Goal: Information Seeking & Learning: Understand process/instructions

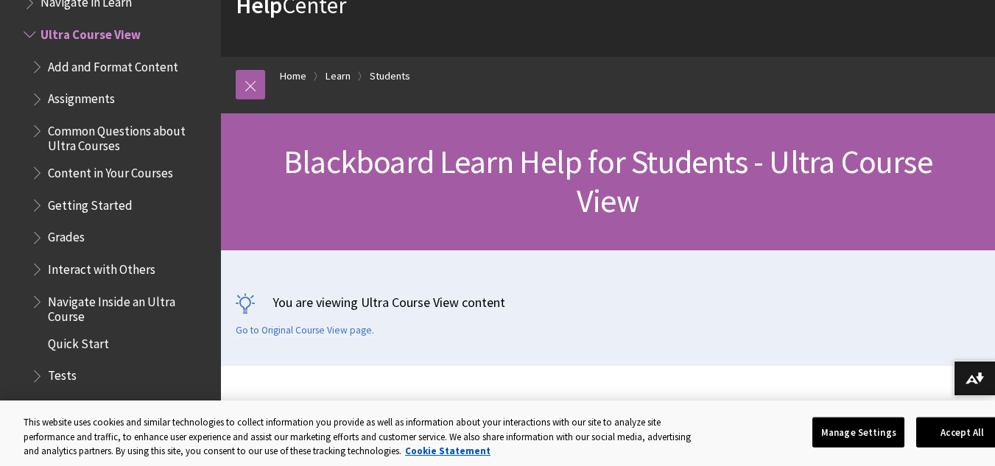
scroll to position [74, 0]
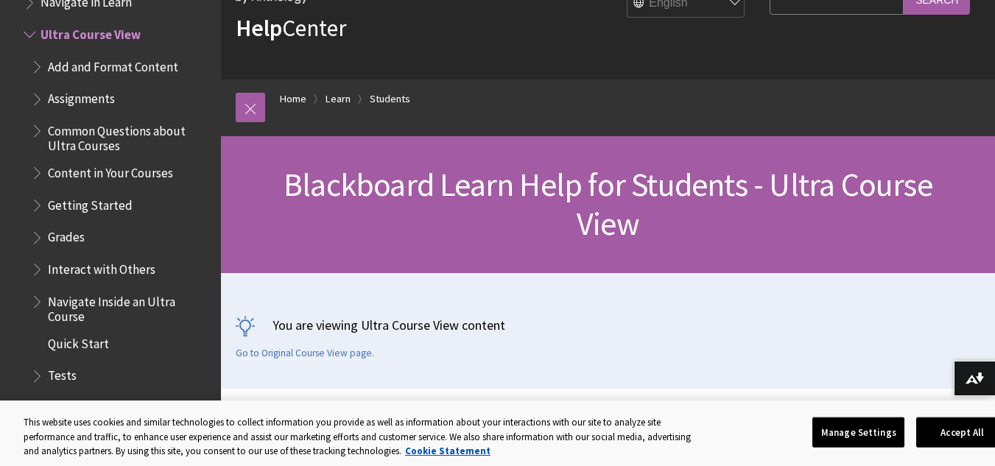
drag, startPoint x: 760, startPoint y: 280, endPoint x: 661, endPoint y: 289, distance: 99.8
click at [661, 316] on p "You are viewing Ultra Course View content" at bounding box center [608, 325] width 745 height 18
click at [97, 63] on span "Add and Format Content" at bounding box center [113, 65] width 130 height 20
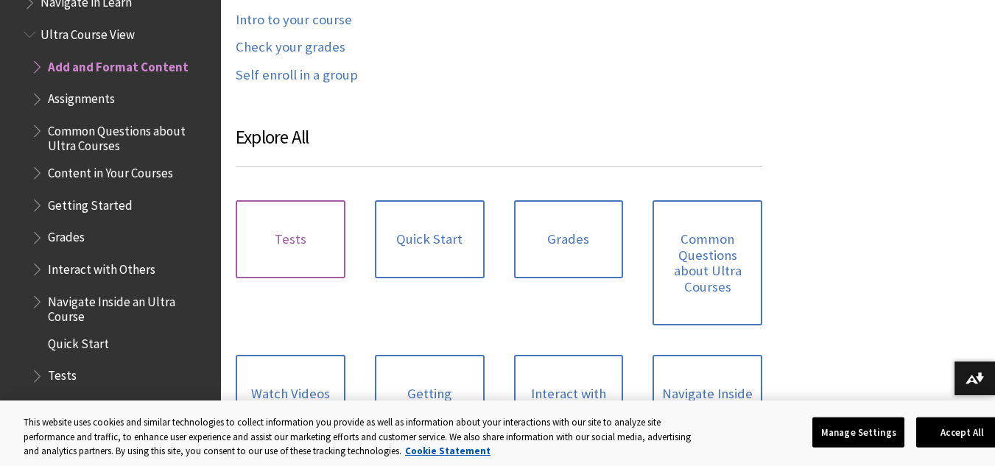
scroll to position [884, 0]
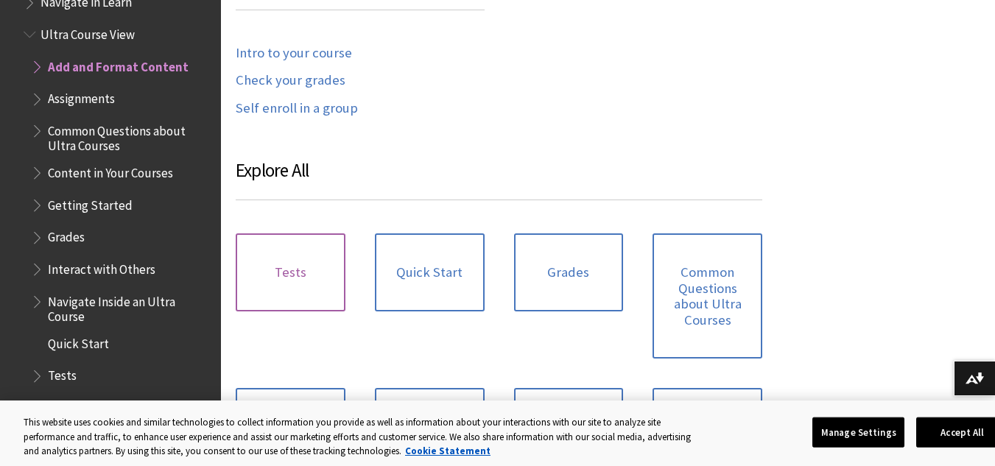
click at [308, 234] on link "Tests" at bounding box center [291, 273] width 110 height 78
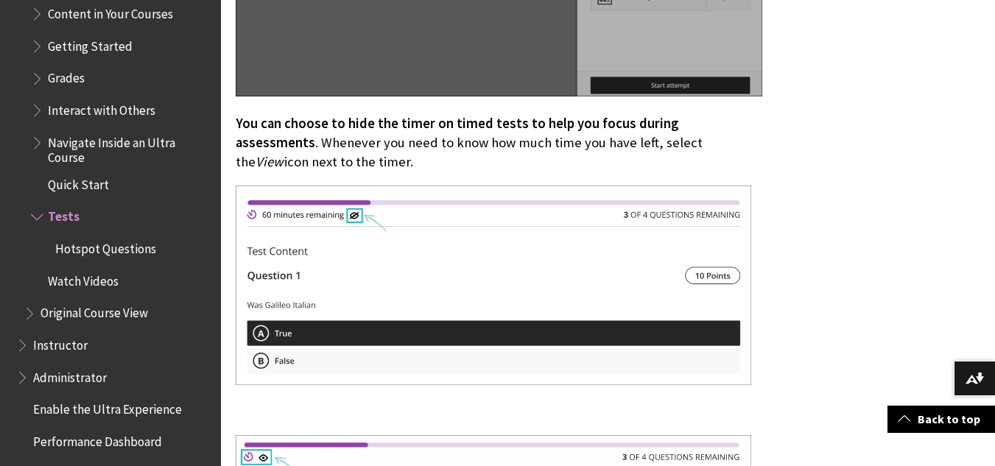
scroll to position [1794, 0]
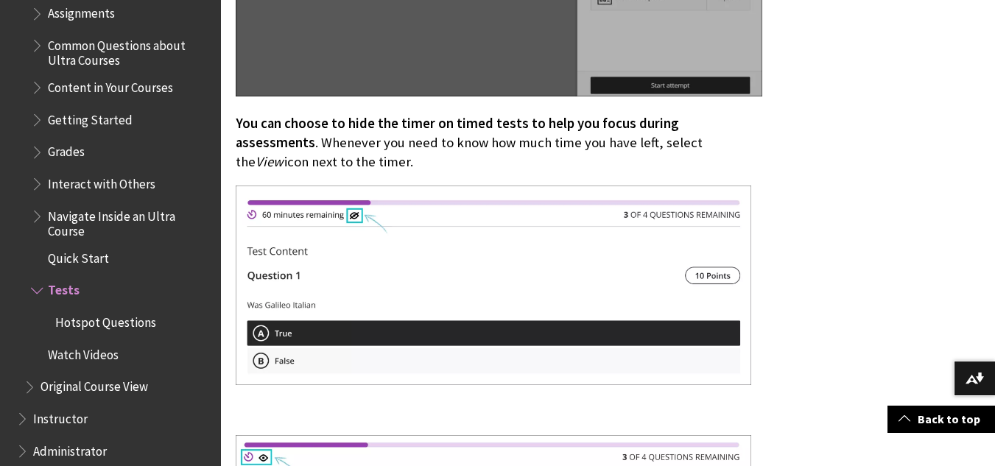
click at [77, 153] on span "Grades" at bounding box center [66, 150] width 37 height 20
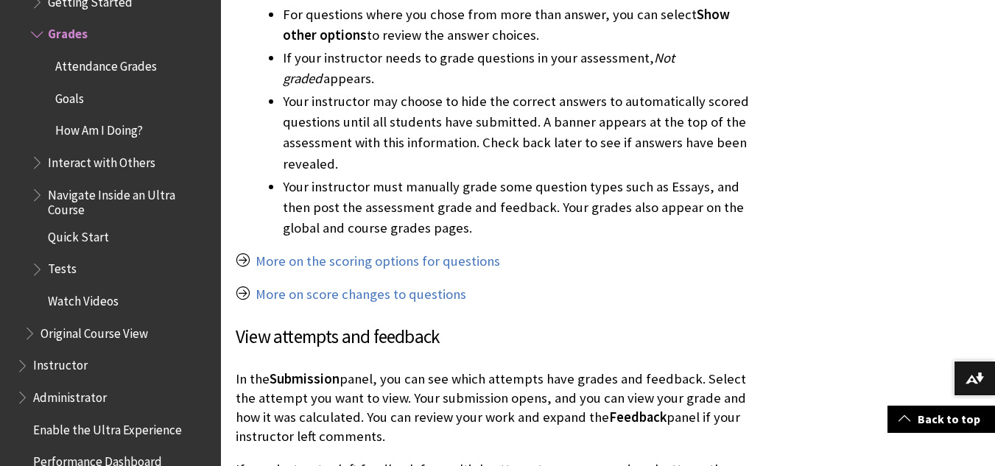
scroll to position [1694, 0]
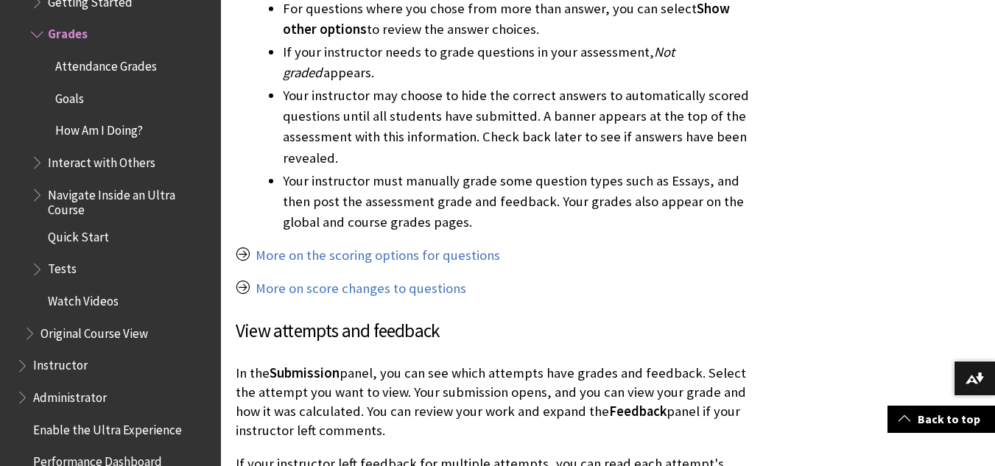
click at [144, 62] on span "Attendance Grades" at bounding box center [106, 64] width 102 height 20
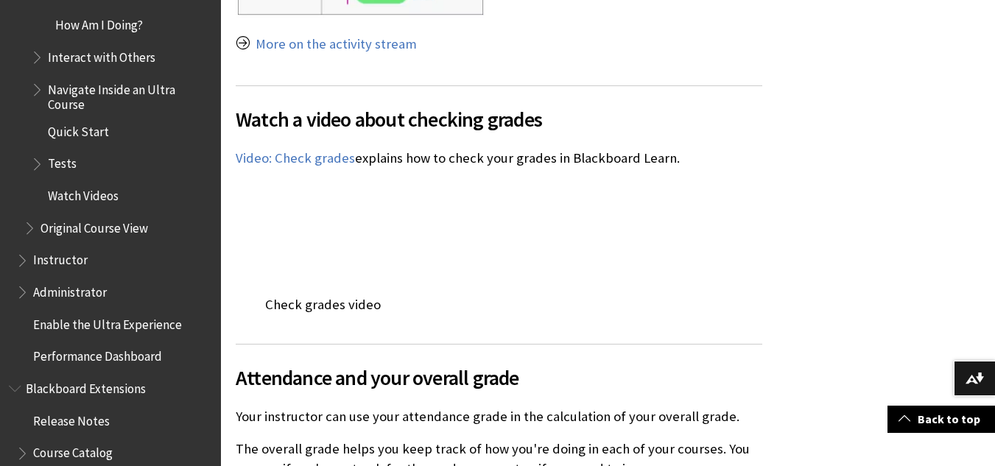
scroll to position [2358, 0]
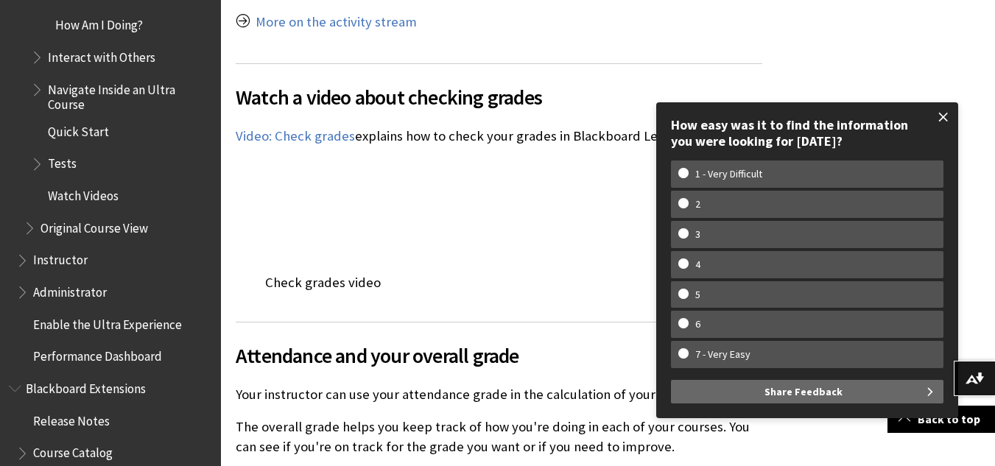
click at [943, 117] on span at bounding box center [943, 117] width 31 height 31
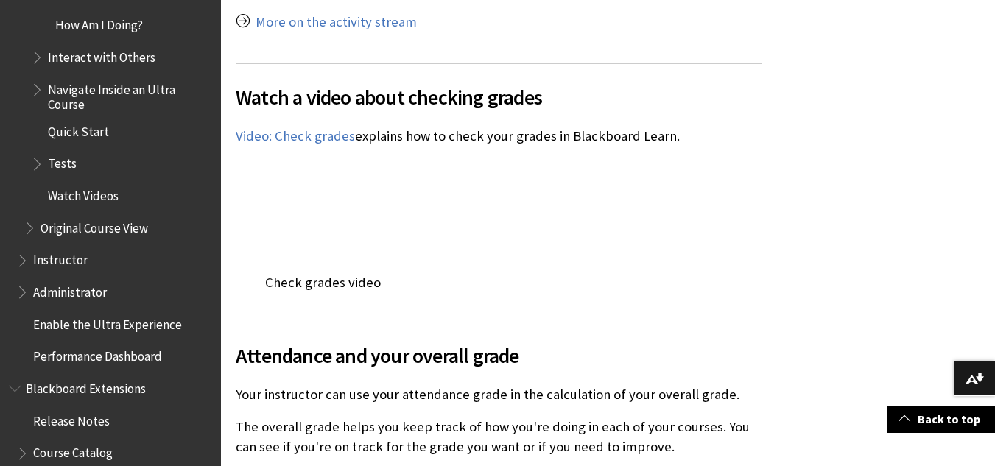
click at [645, 270] on div "Watch a video about checking grades The following narrated video provides a vis…" at bounding box center [499, 176] width 527 height 227
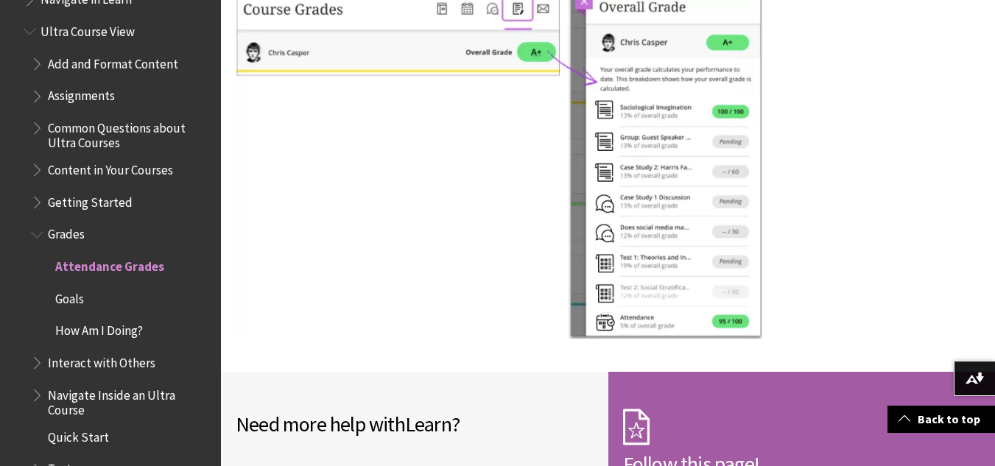
scroll to position [1343, 0]
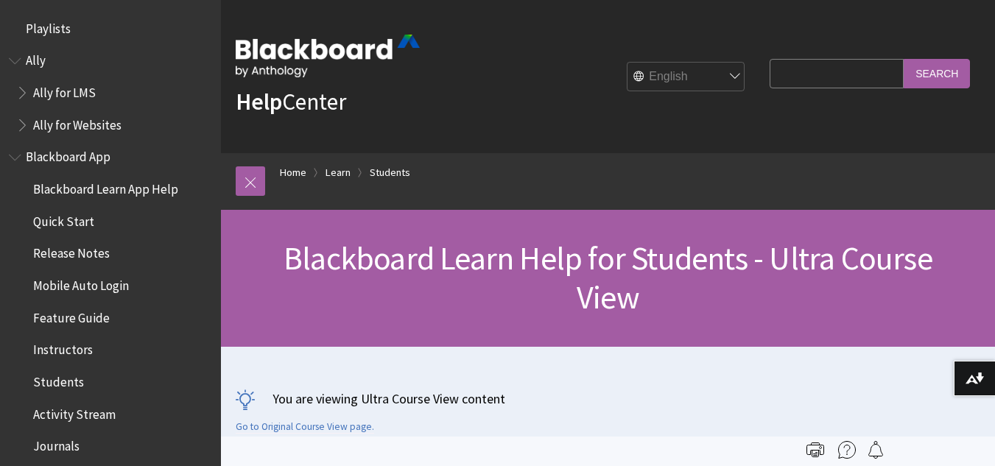
scroll to position [1708, 0]
